Goal: Information Seeking & Learning: Learn about a topic

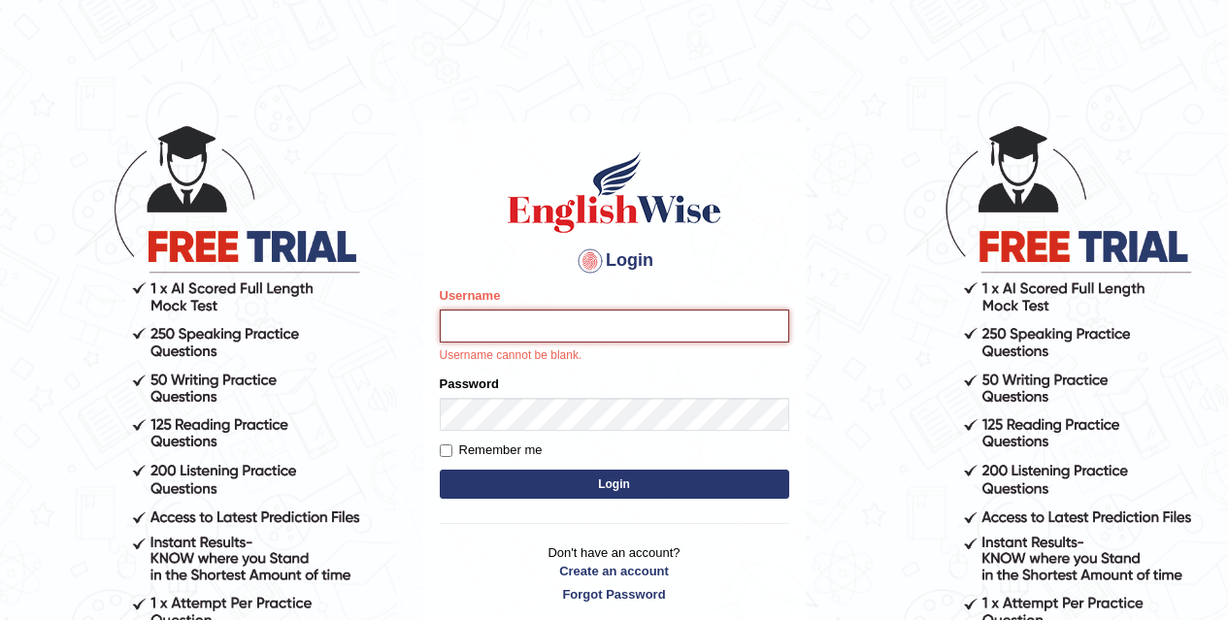
type input "Chirag6679"
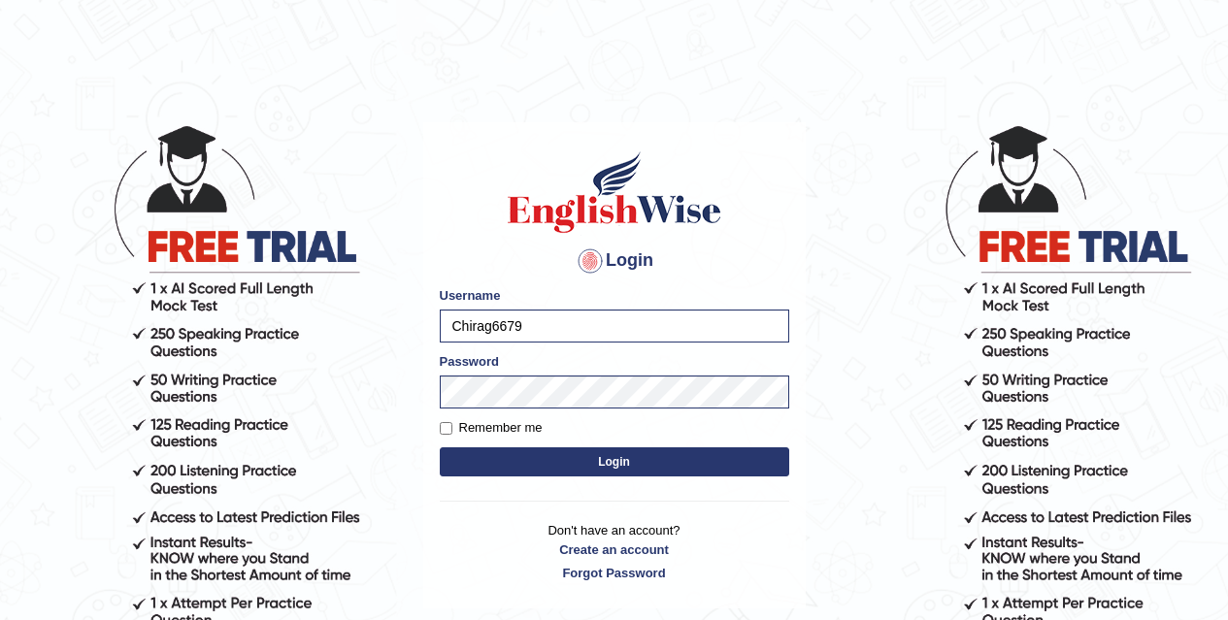
click at [649, 476] on button "Login" at bounding box center [614, 461] width 349 height 29
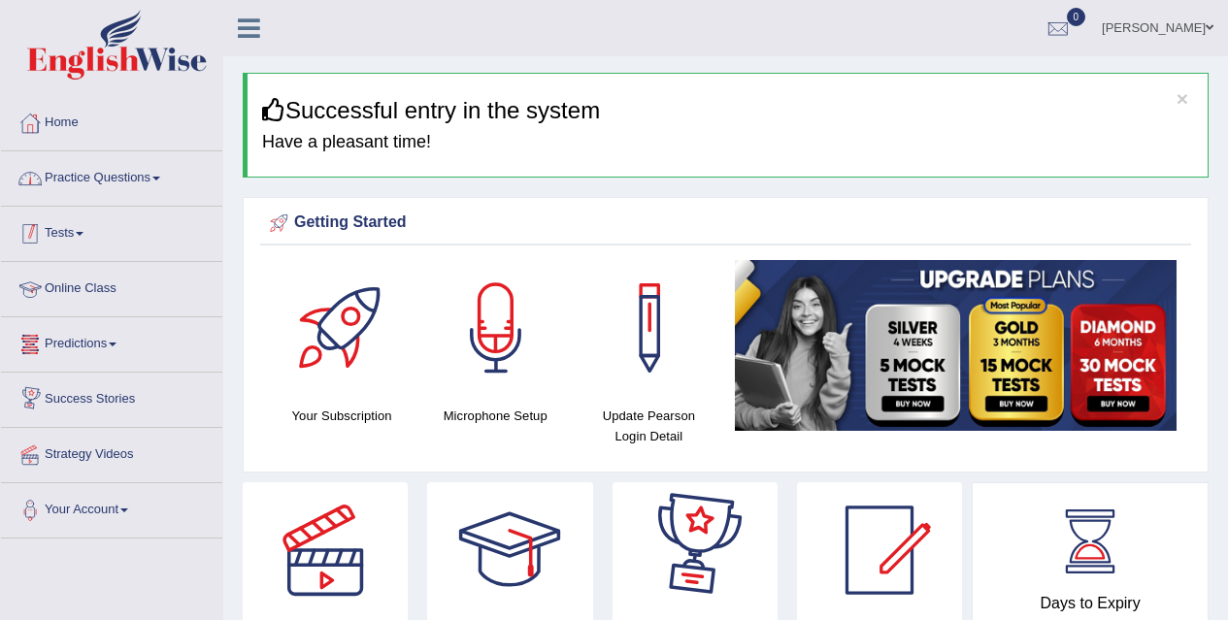
click at [135, 177] on link "Practice Questions" at bounding box center [111, 175] width 221 height 49
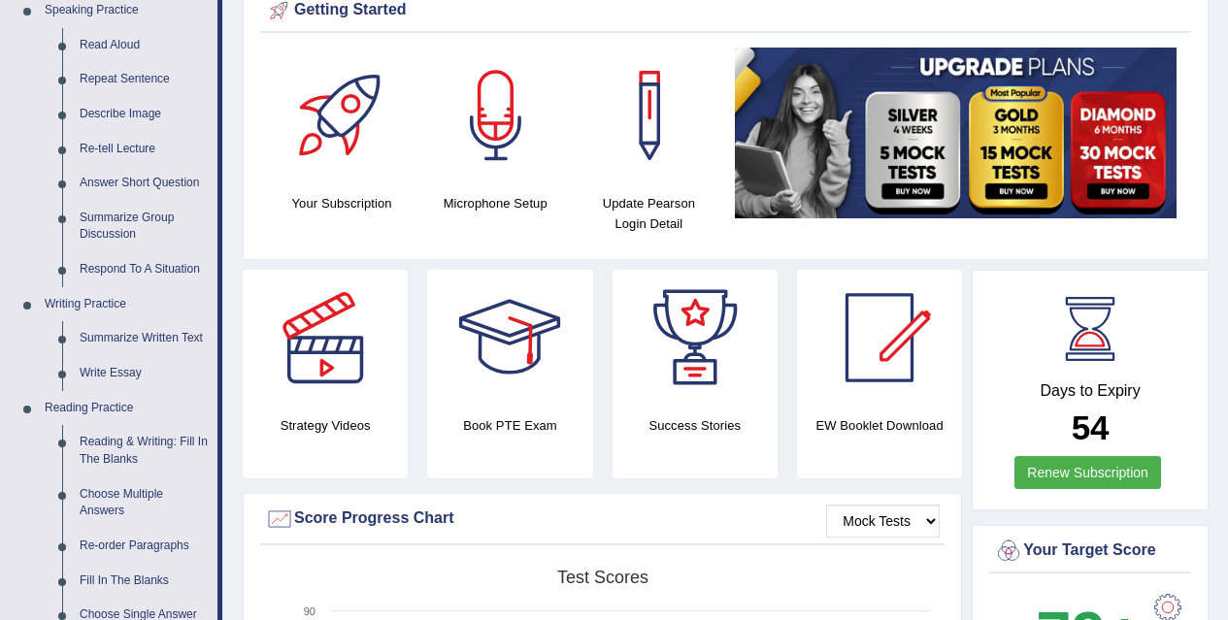
scroll to position [217, 0]
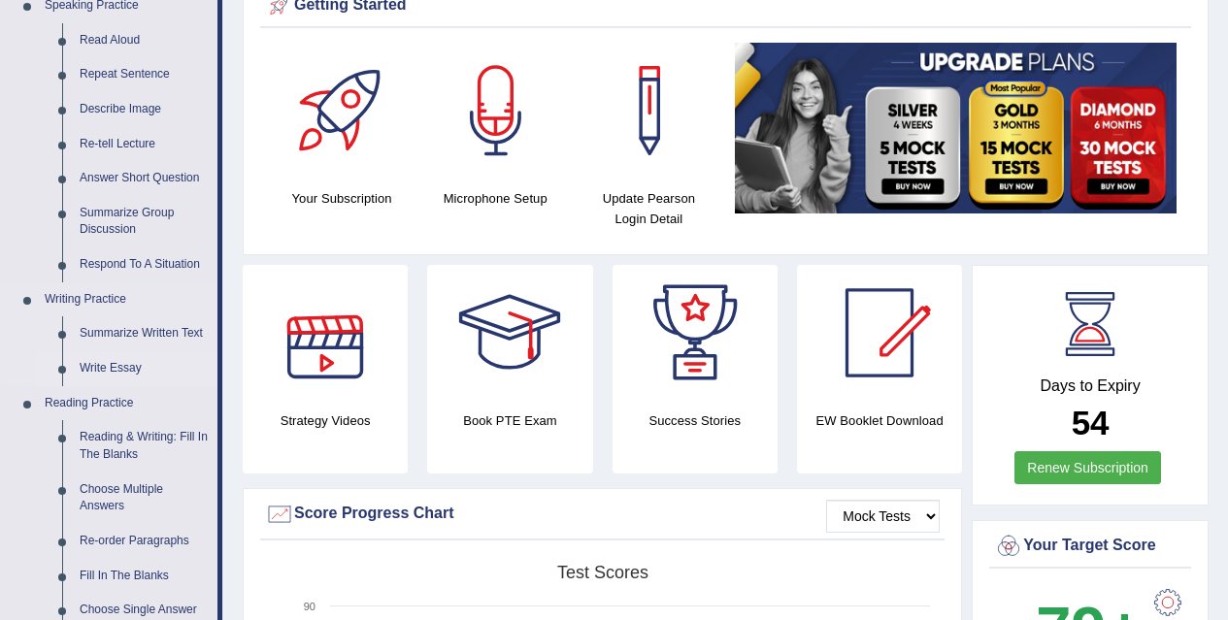
click at [119, 356] on link "Write Essay" at bounding box center [144, 368] width 147 height 35
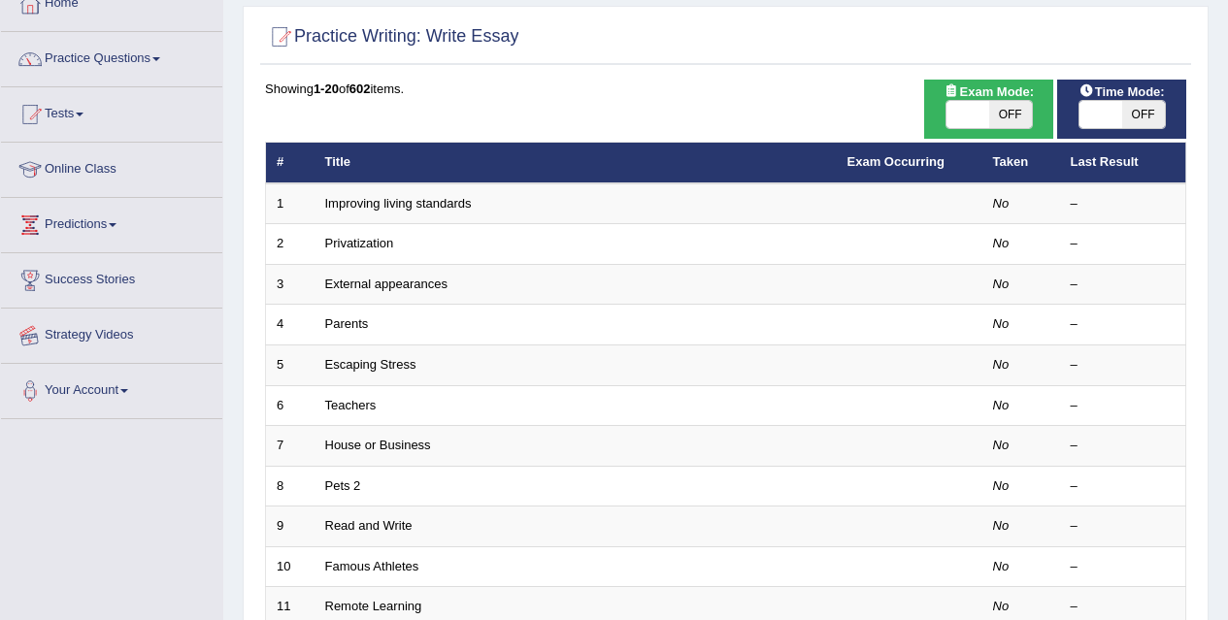
scroll to position [118, 0]
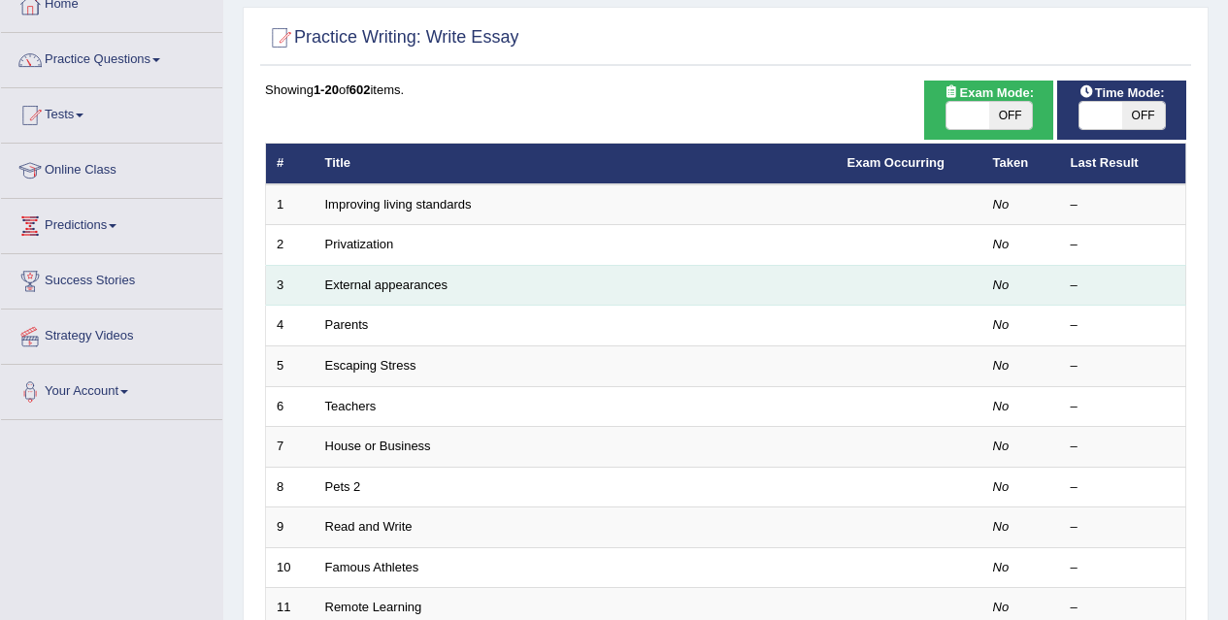
click at [357, 276] on td "External appearances" at bounding box center [575, 285] width 522 height 41
click at [362, 286] on link "External appearances" at bounding box center [386, 285] width 122 height 15
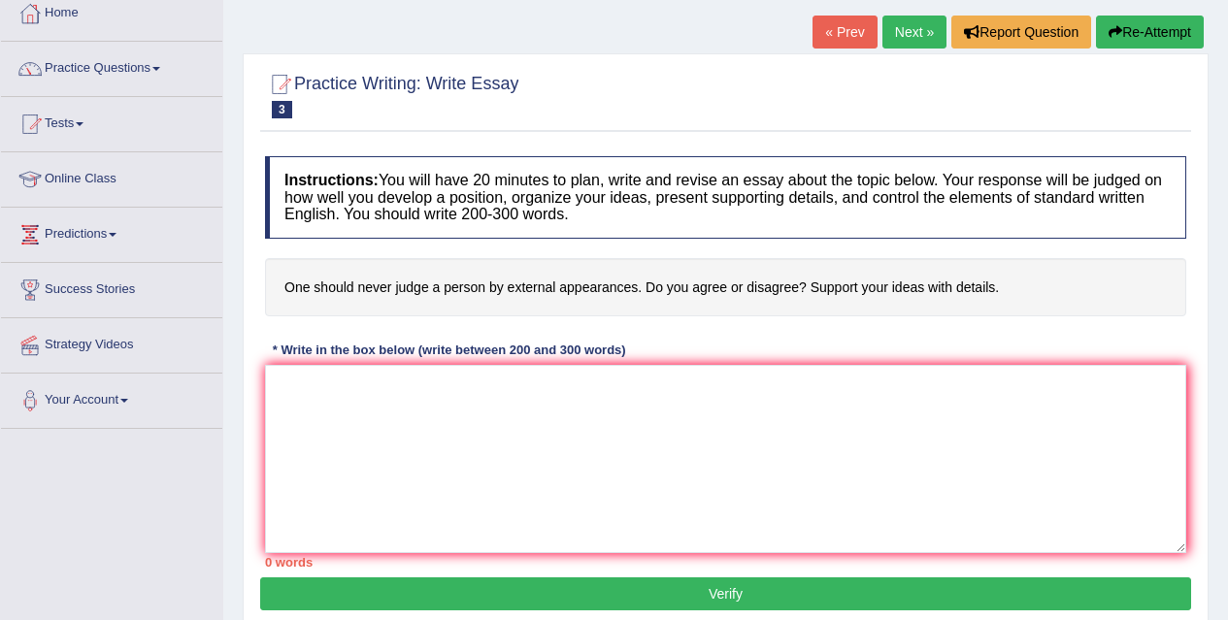
scroll to position [111, 0]
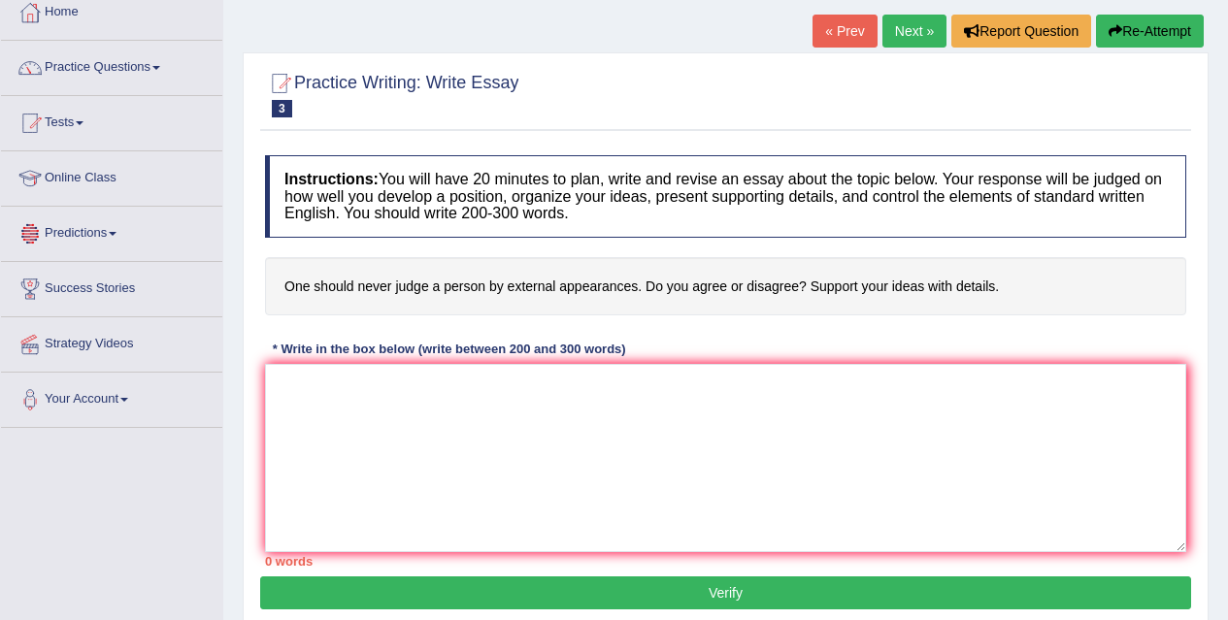
click at [116, 233] on span at bounding box center [113, 234] width 8 height 4
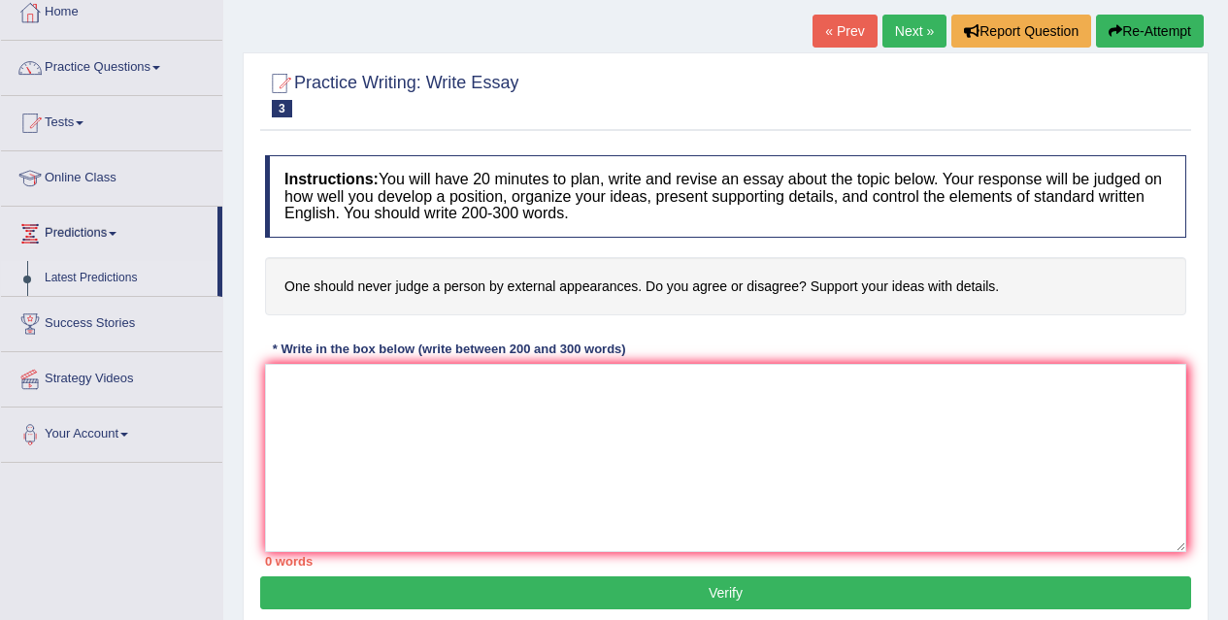
click at [112, 279] on link "Latest Predictions" at bounding box center [127, 278] width 182 height 35
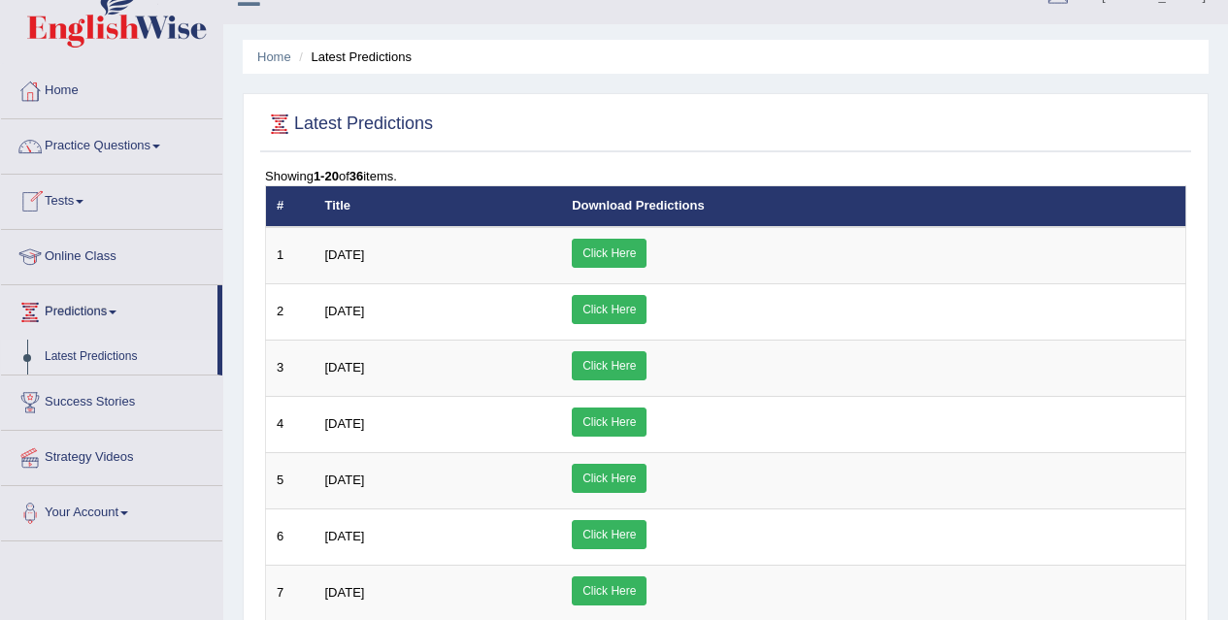
scroll to position [33, 0]
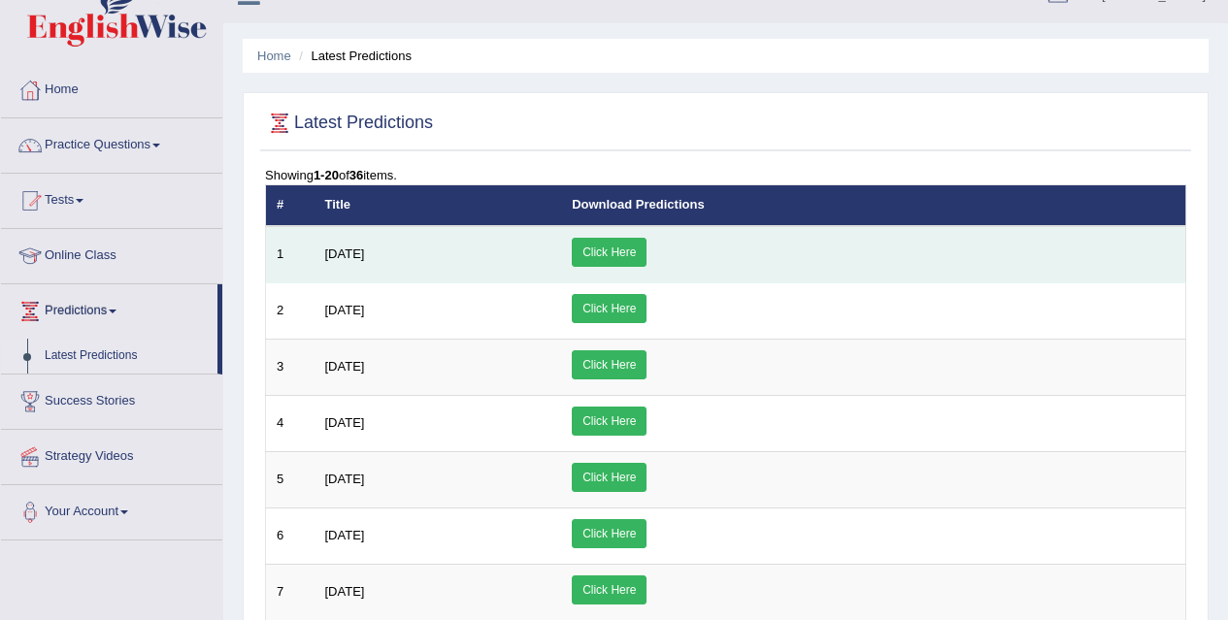
click at [646, 248] on link "Click Here" at bounding box center [609, 252] width 75 height 29
